Goal: Task Accomplishment & Management: Manage account settings

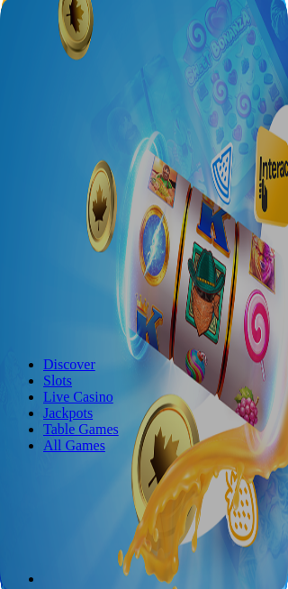
click at [90, 70] on button "Log in" at bounding box center [66, 79] width 47 height 19
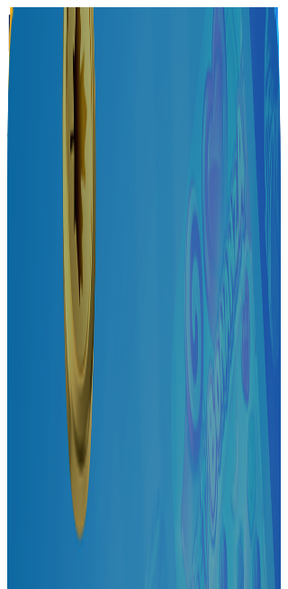
click at [135, 216] on input "email" at bounding box center [71, 225] width 128 height 18
type input "**********"
click at [55, 319] on button "Log In" at bounding box center [31, 328] width 48 height 19
click at [55, 317] on button "Log In" at bounding box center [31, 326] width 48 height 19
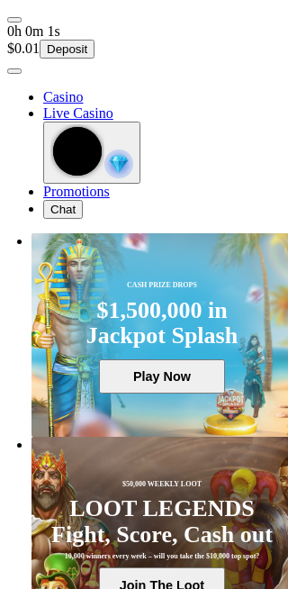
click at [133, 178] on img "button" at bounding box center [119, 164] width 29 height 29
